Goal: Task Accomplishment & Management: Use online tool/utility

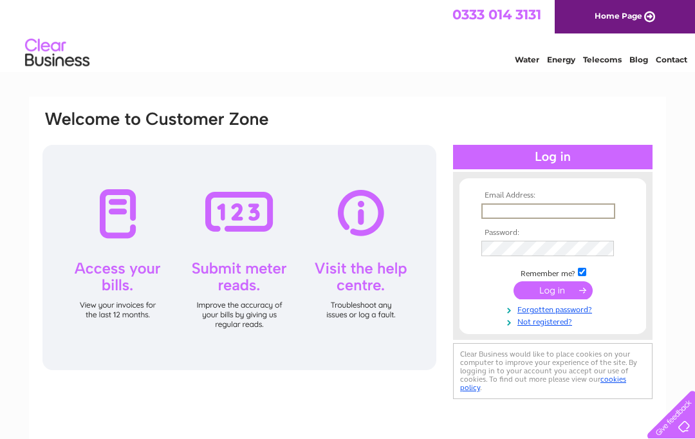
click at [545, 208] on input "text" at bounding box center [548, 210] width 134 height 15
type input "kmghair@outlook.com"
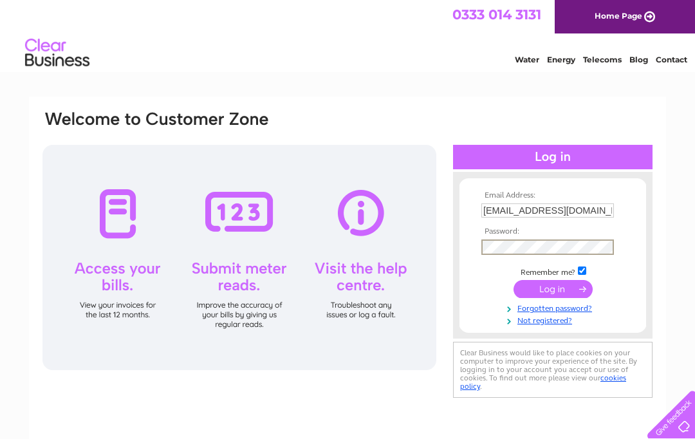
click at [552, 292] on input "submit" at bounding box center [552, 289] width 79 height 18
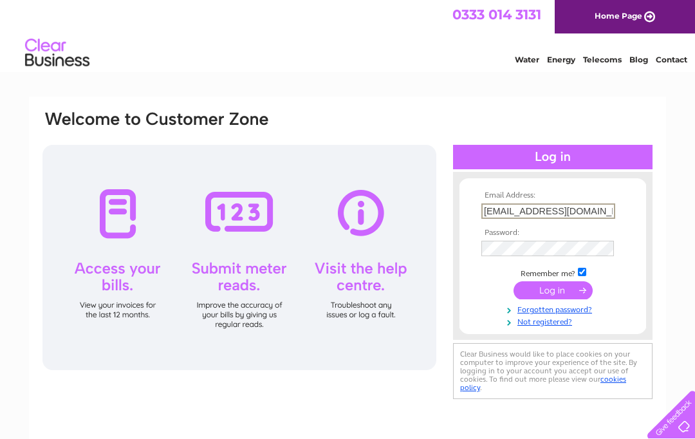
click at [559, 298] on input "submit" at bounding box center [552, 290] width 79 height 18
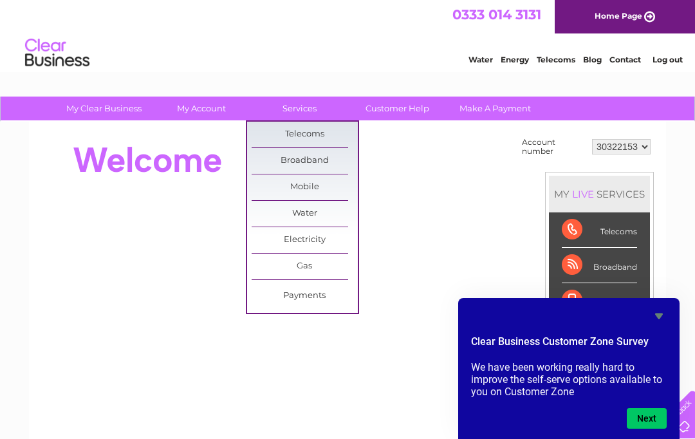
click at [325, 162] on link "Broadband" at bounding box center [304, 161] width 106 height 26
click at [307, 110] on link "Services" at bounding box center [299, 108] width 106 height 24
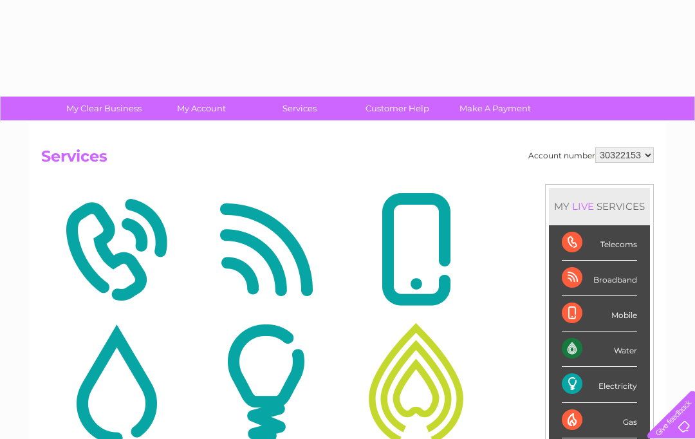
click at [313, 237] on img at bounding box center [265, 249] width 143 height 125
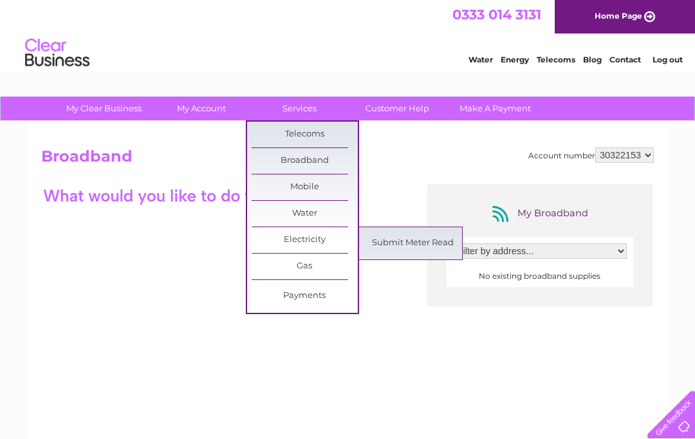
click at [418, 237] on link "Submit Meter Read" at bounding box center [412, 243] width 106 height 26
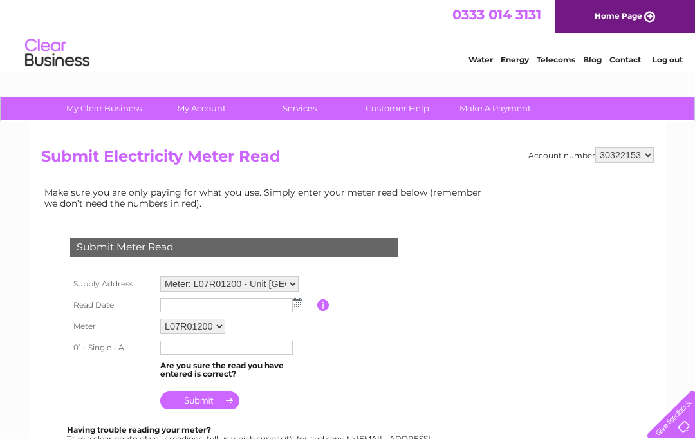
click at [300, 302] on img at bounding box center [298, 303] width 10 height 10
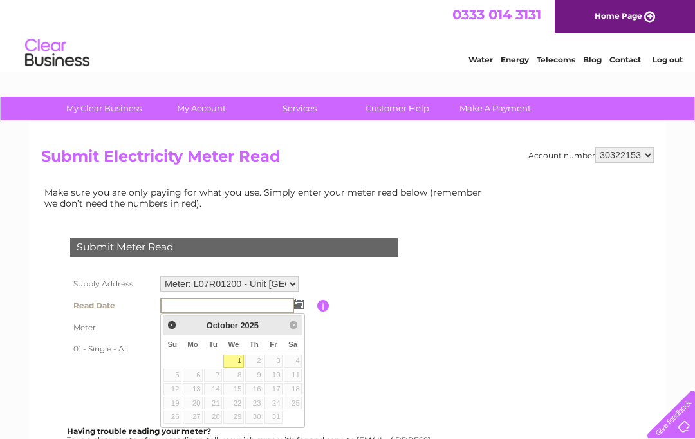
click at [178, 324] on link "Prev" at bounding box center [172, 324] width 15 height 15
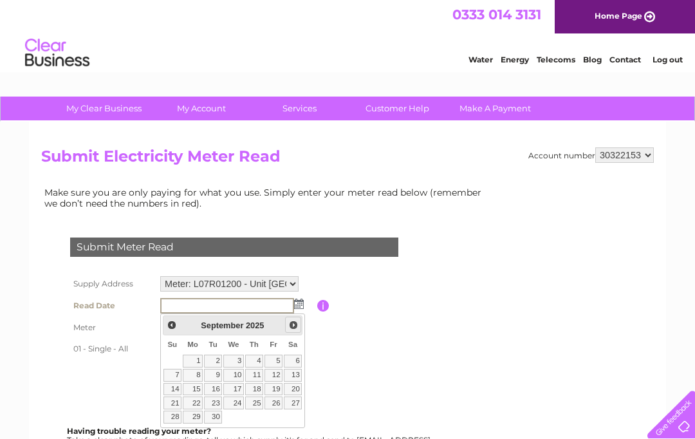
click at [287, 323] on link "Next" at bounding box center [293, 324] width 16 height 16
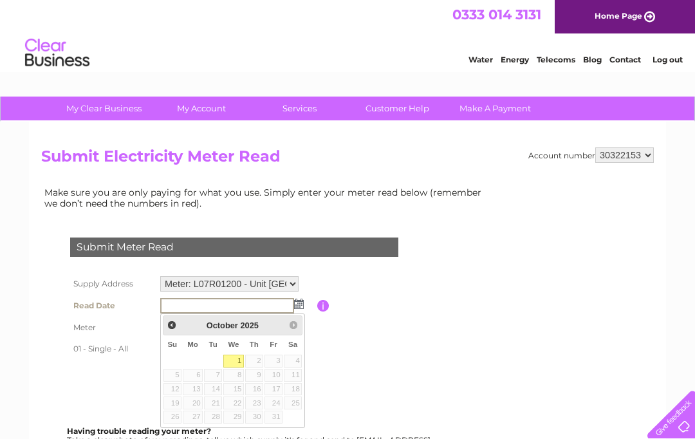
click at [234, 360] on link "1" at bounding box center [233, 360] width 21 height 13
type input "2025/10/01"
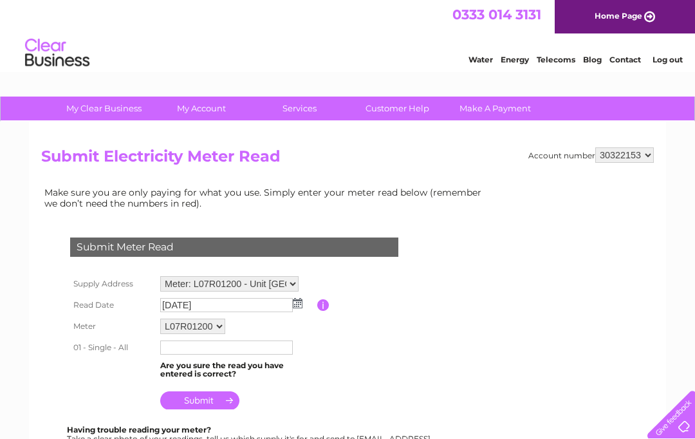
click at [249, 349] on input "text" at bounding box center [226, 347] width 132 height 14
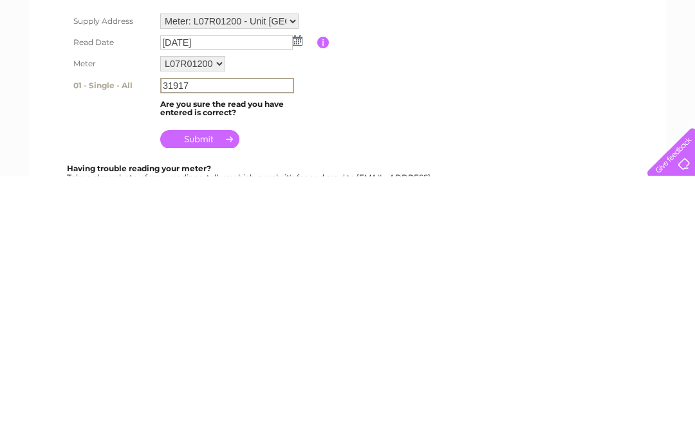
type input "31917"
click at [215, 392] on input "submit" at bounding box center [199, 401] width 79 height 18
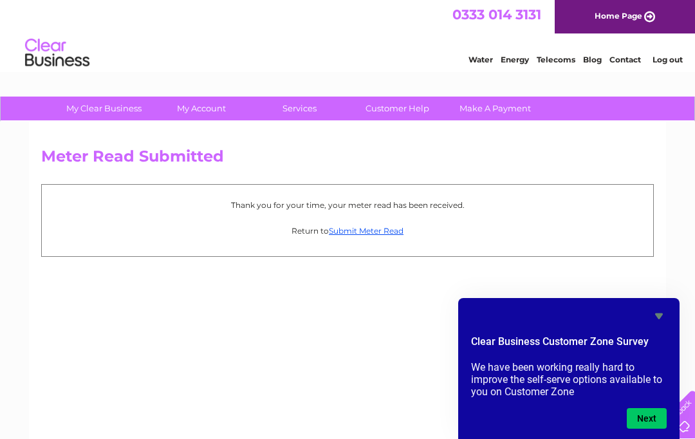
click at [511, 107] on link "Make A Payment" at bounding box center [495, 108] width 106 height 24
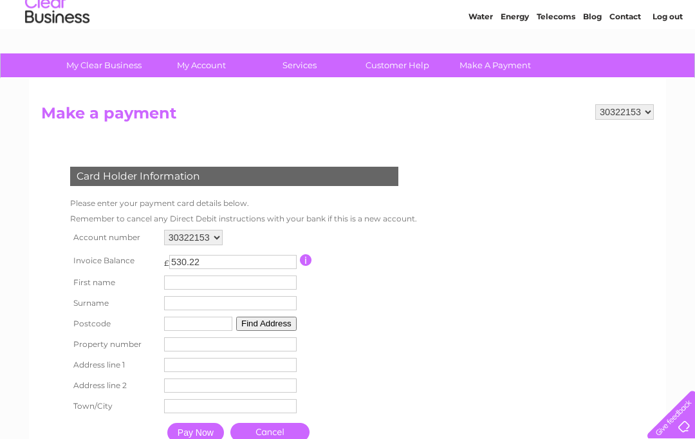
scroll to position [44, 0]
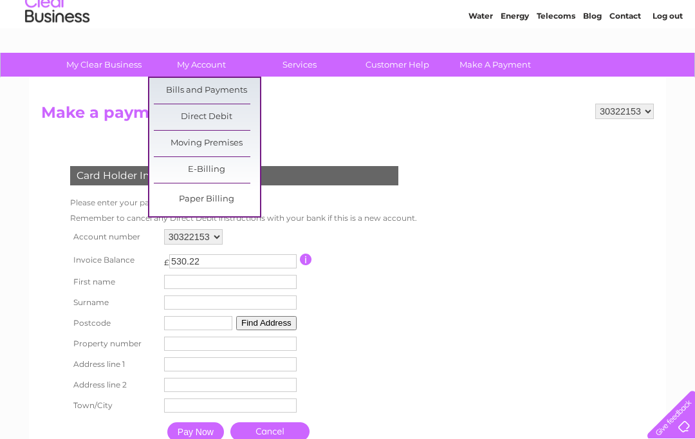
click at [238, 92] on link "Bills and Payments" at bounding box center [207, 91] width 106 height 26
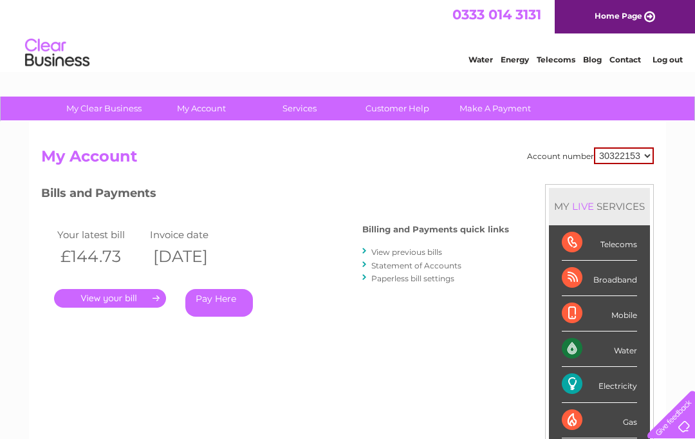
click at [633, 154] on select "30322153" at bounding box center [624, 155] width 60 height 17
click at [137, 297] on link "." at bounding box center [110, 298] width 112 height 19
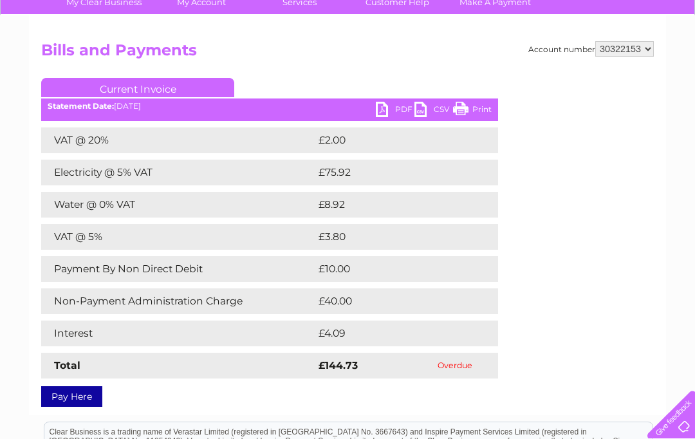
scroll to position [107, 0]
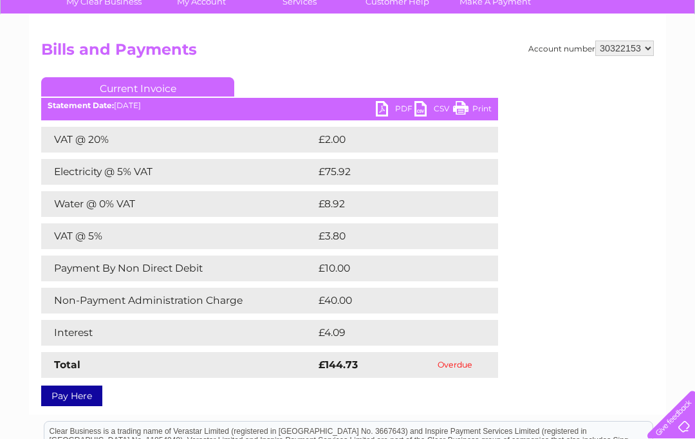
click at [396, 109] on link "PDF" at bounding box center [395, 110] width 39 height 19
